Goal: Information Seeking & Learning: Learn about a topic

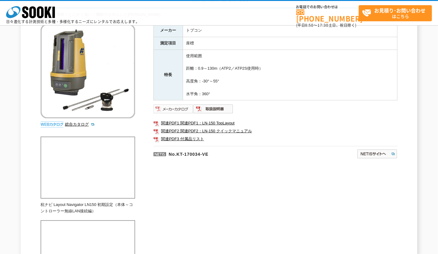
click at [180, 109] on img at bounding box center [173, 109] width 40 height 10
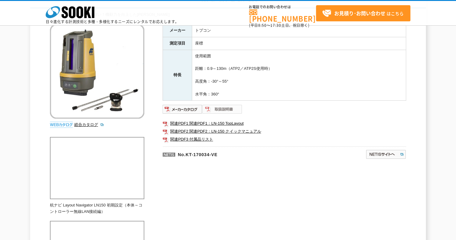
click at [224, 108] on img at bounding box center [223, 109] width 40 height 10
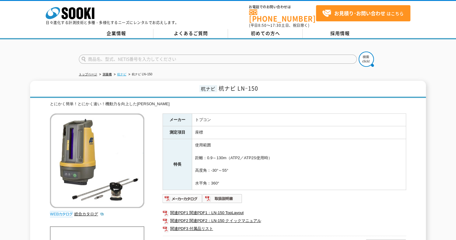
click at [120, 73] on link "杭ナビ" at bounding box center [121, 74] width 9 height 3
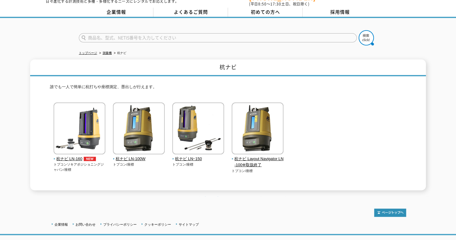
scroll to position [30, 0]
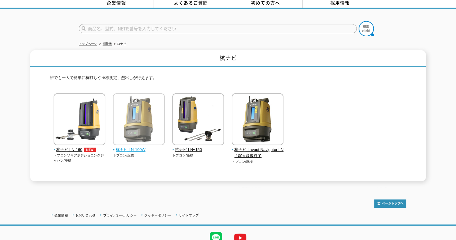
click at [136, 147] on span "杭ナビ LN-100W" at bounding box center [139, 150] width 52 height 6
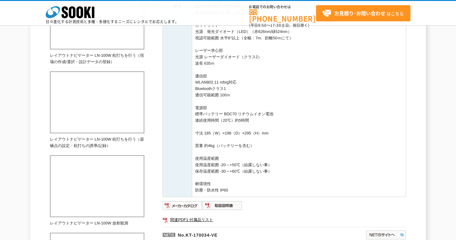
scroll to position [305, 0]
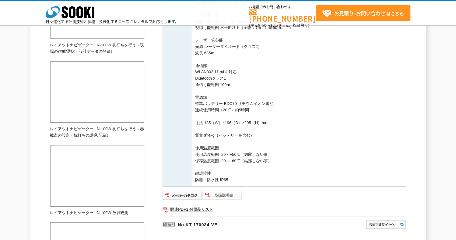
click at [224, 195] on img at bounding box center [223, 195] width 40 height 10
